Goal: Find specific page/section: Find specific page/section

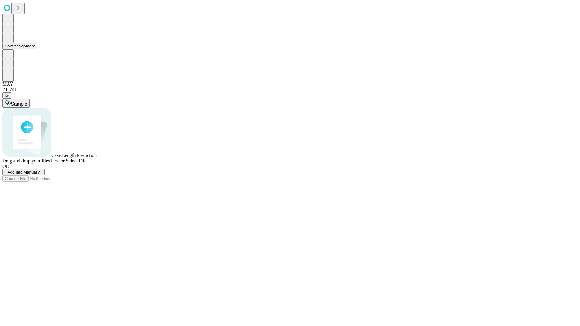
click at [37, 49] on button "Shift Assignment" at bounding box center [19, 46] width 35 height 6
